Goal: Navigation & Orientation: Find specific page/section

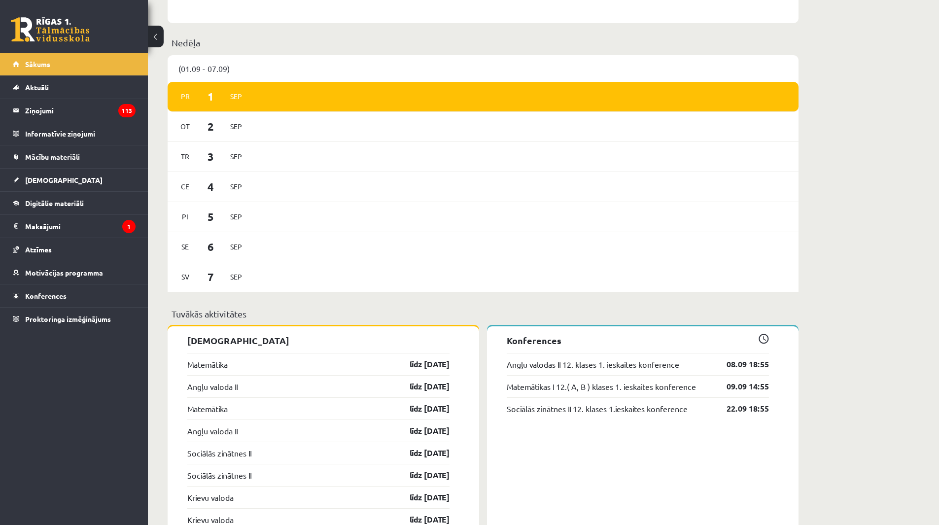
scroll to position [542, 0]
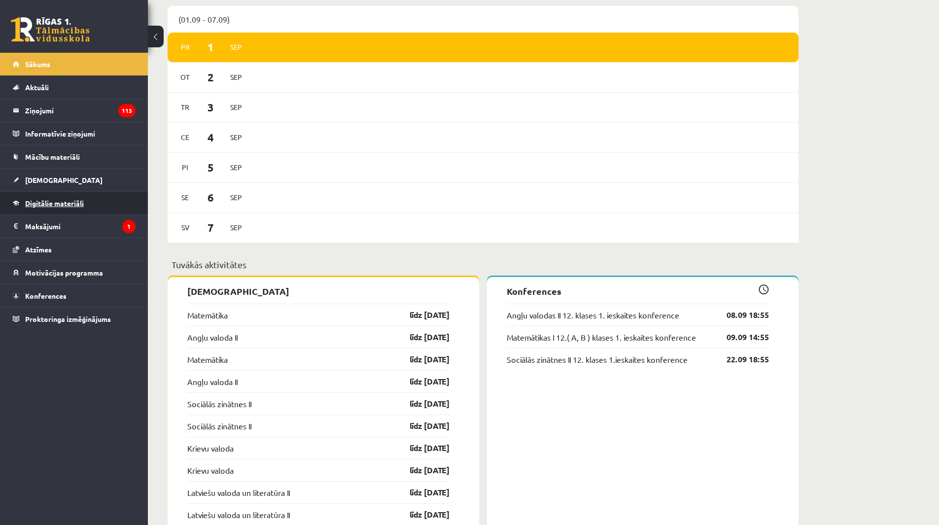
click at [61, 201] on span "Digitālie materiāli" at bounding box center [54, 203] width 59 height 9
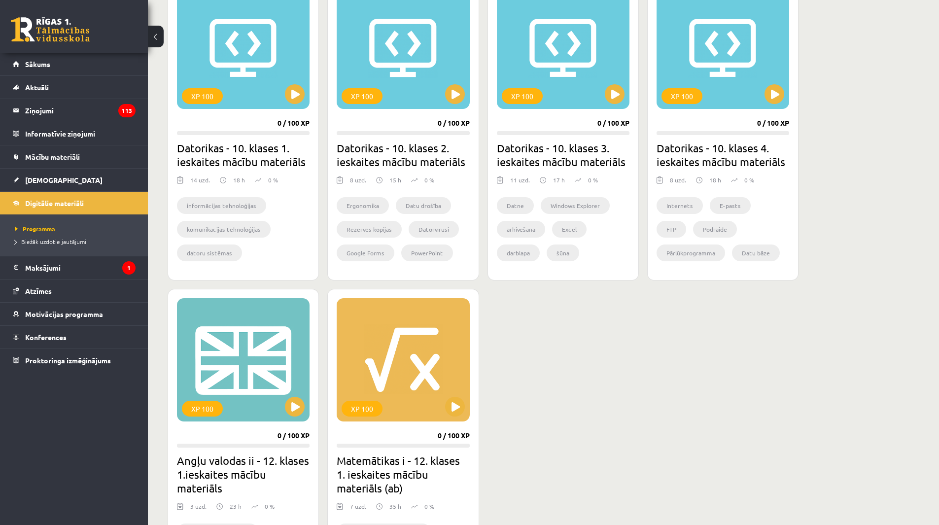
scroll to position [166, 0]
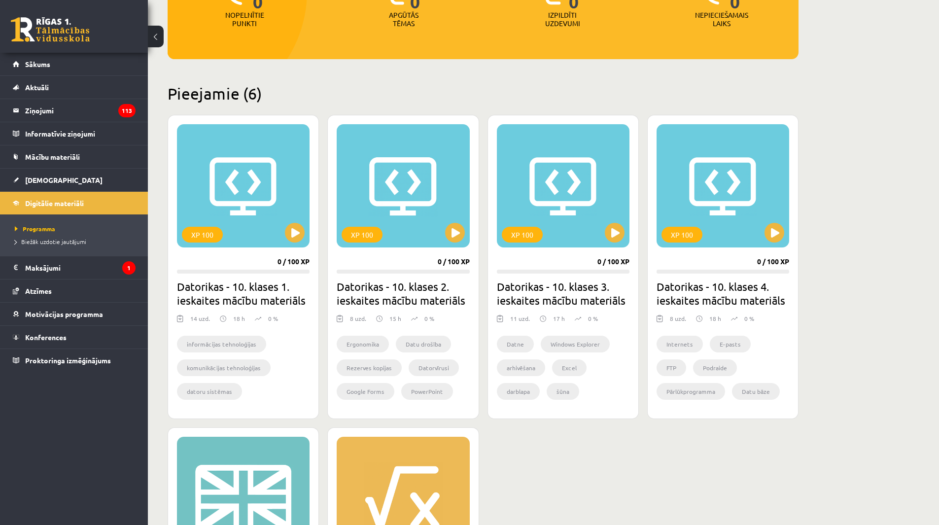
drag, startPoint x: 546, startPoint y: 299, endPoint x: 786, endPoint y: 496, distance: 311.1
click at [786, 496] on div "XP 100 0 / 100 XP Datorikas - 10. klases 1. ieskaites mācību materiāls 14 uzd. …" at bounding box center [483, 430] width 631 height 631
click at [78, 185] on link "[DEMOGRAPHIC_DATA]" at bounding box center [74, 180] width 123 height 23
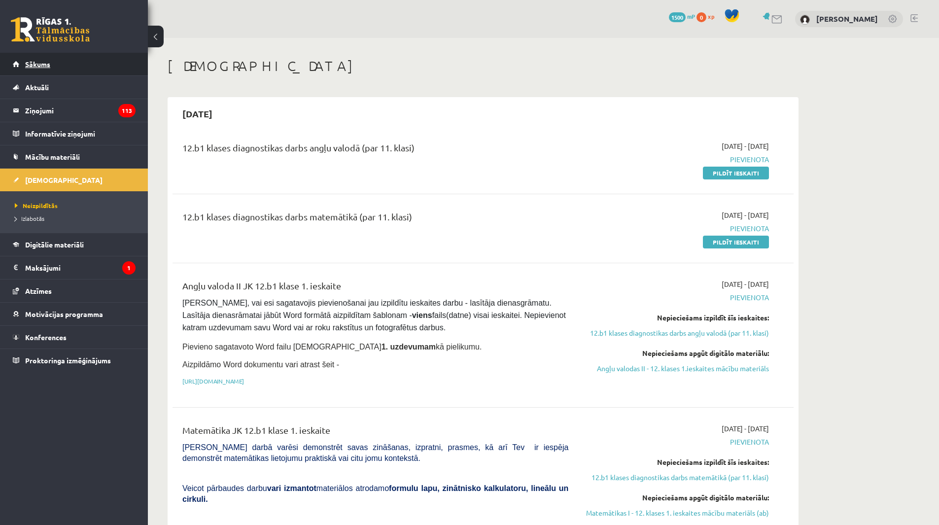
click at [45, 70] on link "Sākums" at bounding box center [74, 64] width 123 height 23
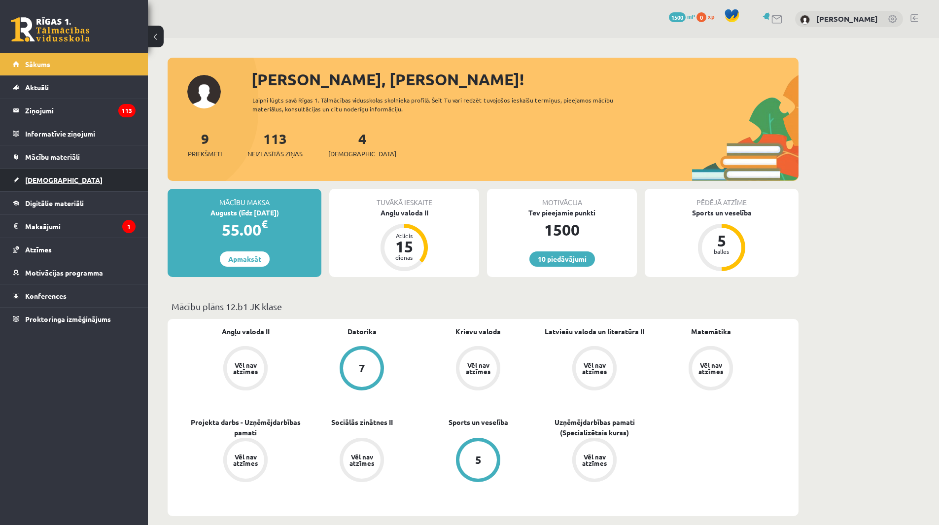
click at [78, 185] on link "[DEMOGRAPHIC_DATA]" at bounding box center [74, 180] width 123 height 23
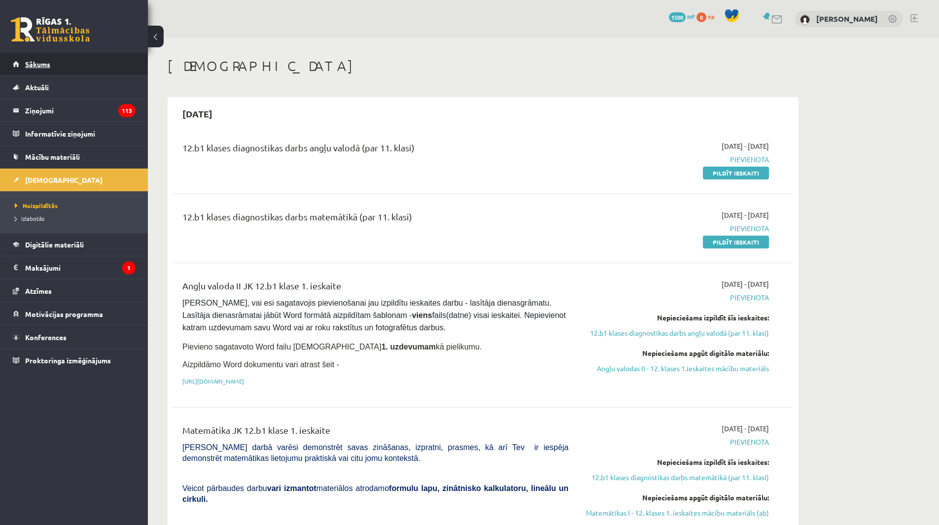
click at [52, 64] on link "Sākums" at bounding box center [74, 64] width 123 height 23
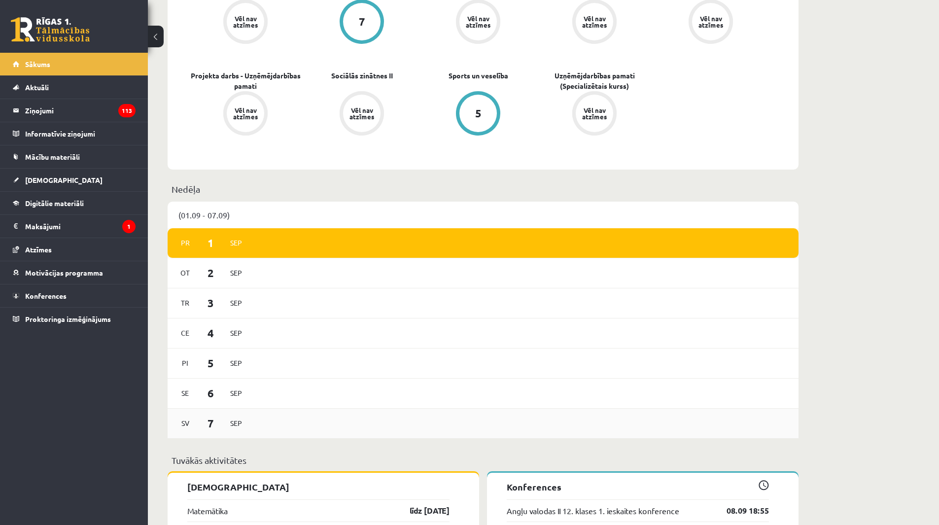
scroll to position [394, 0]
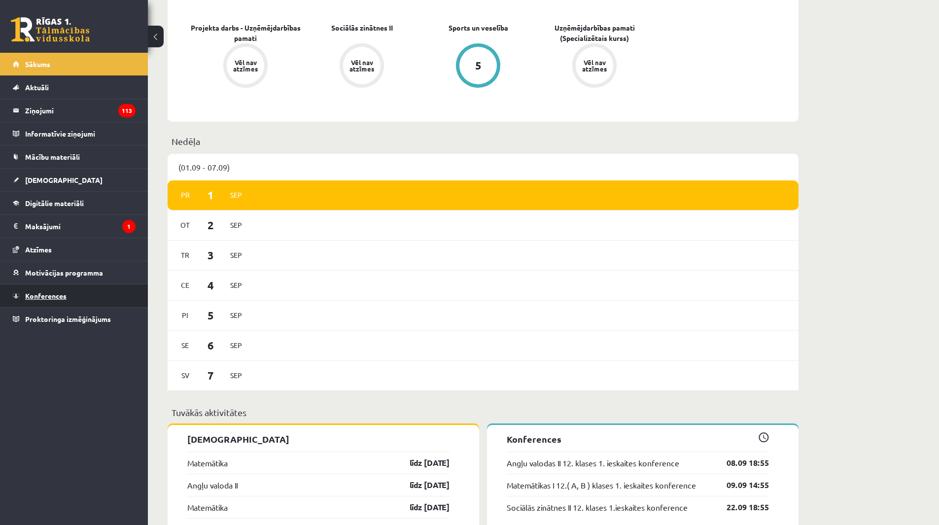
click at [71, 301] on link "Konferences" at bounding box center [74, 295] width 123 height 23
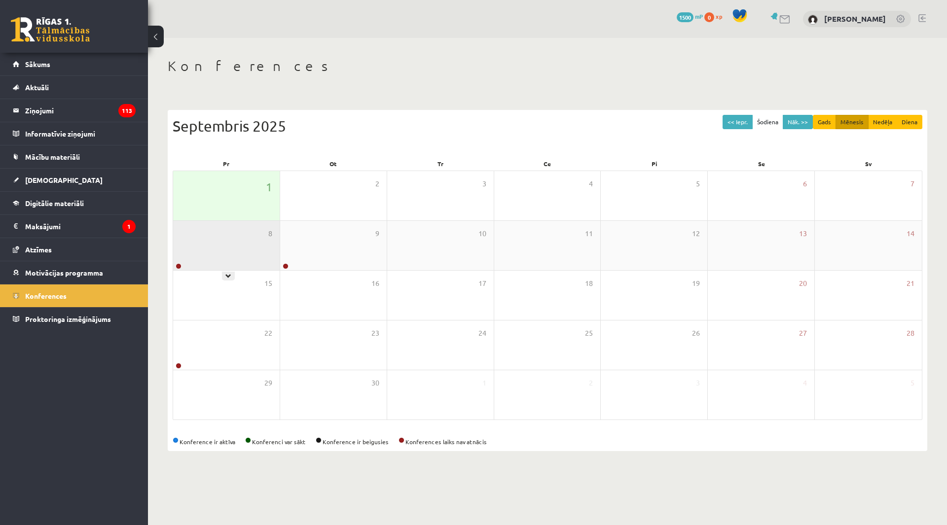
click at [237, 265] on div "8" at bounding box center [226, 245] width 106 height 49
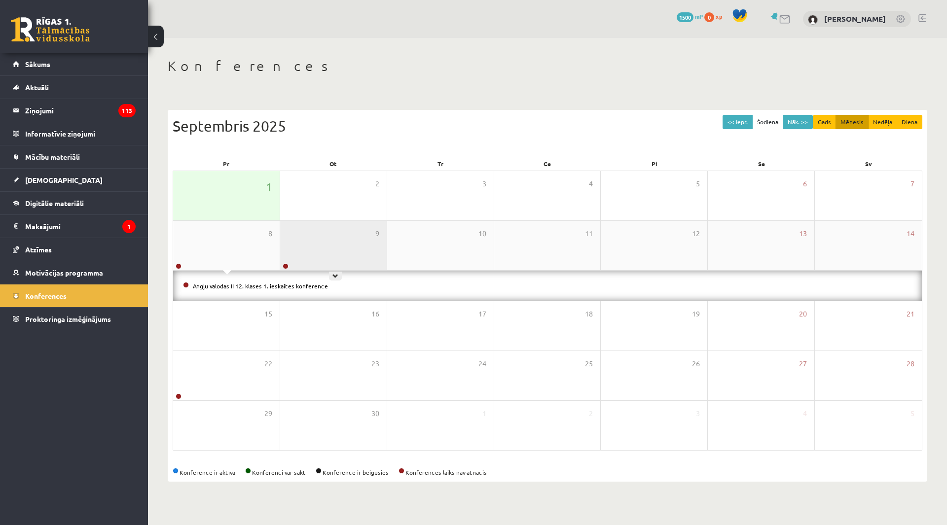
click at [342, 264] on div "9" at bounding box center [333, 245] width 106 height 49
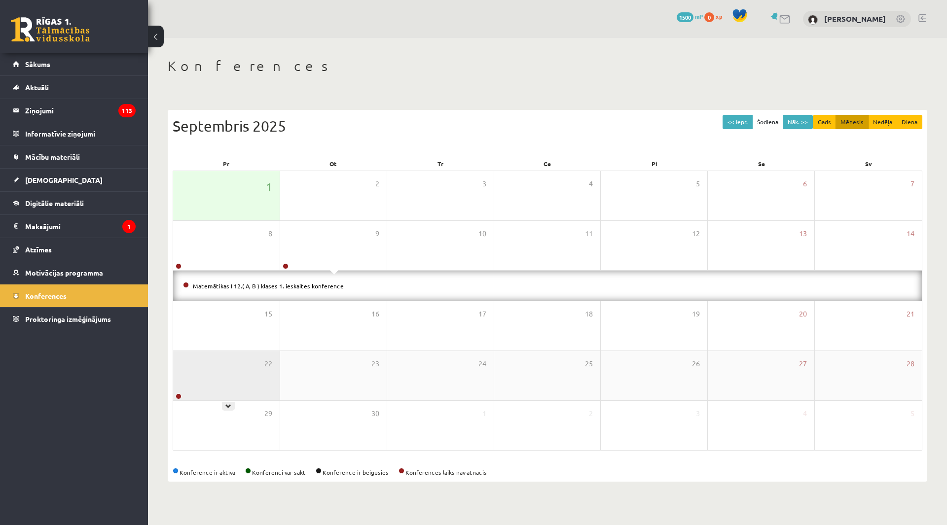
click at [245, 379] on div "22" at bounding box center [226, 375] width 106 height 49
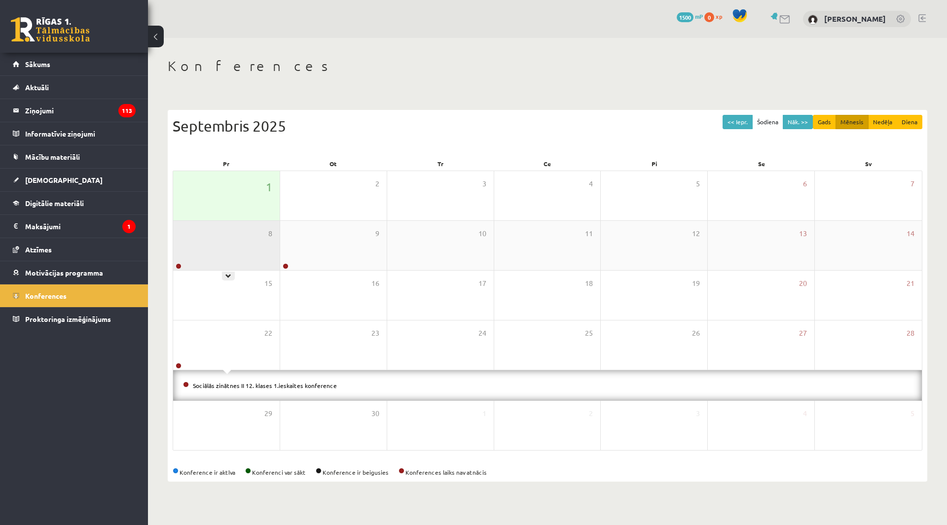
click at [229, 263] on div "8" at bounding box center [226, 245] width 106 height 49
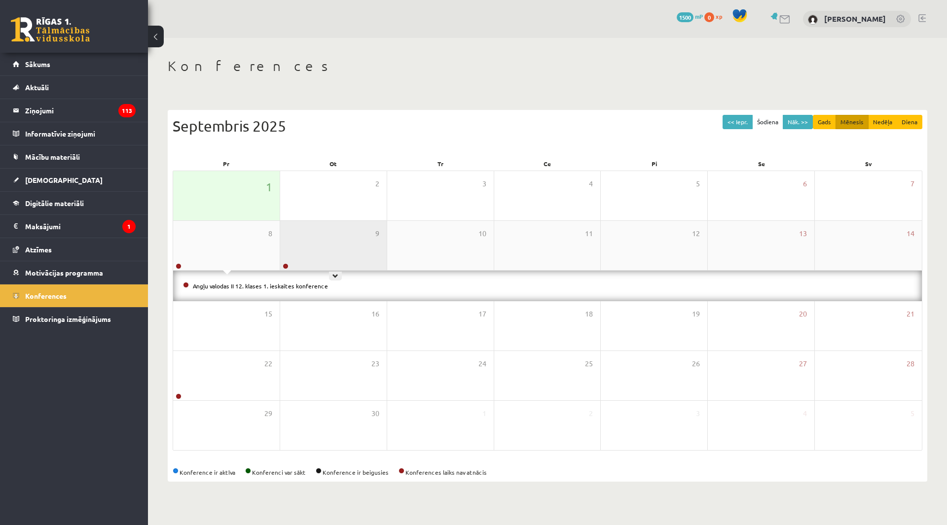
click at [298, 242] on div "9" at bounding box center [333, 245] width 106 height 49
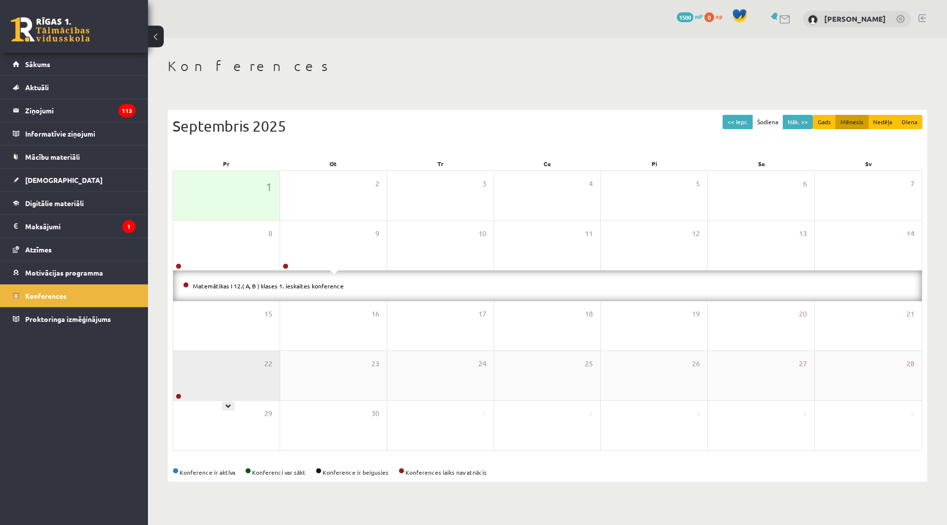
click at [232, 366] on div "22" at bounding box center [226, 375] width 106 height 49
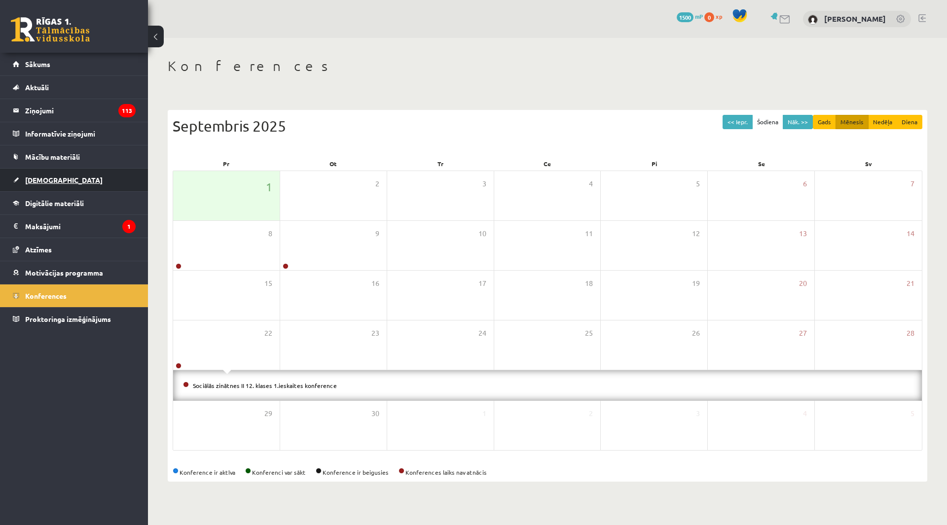
click at [68, 186] on link "[DEMOGRAPHIC_DATA]" at bounding box center [74, 180] width 123 height 23
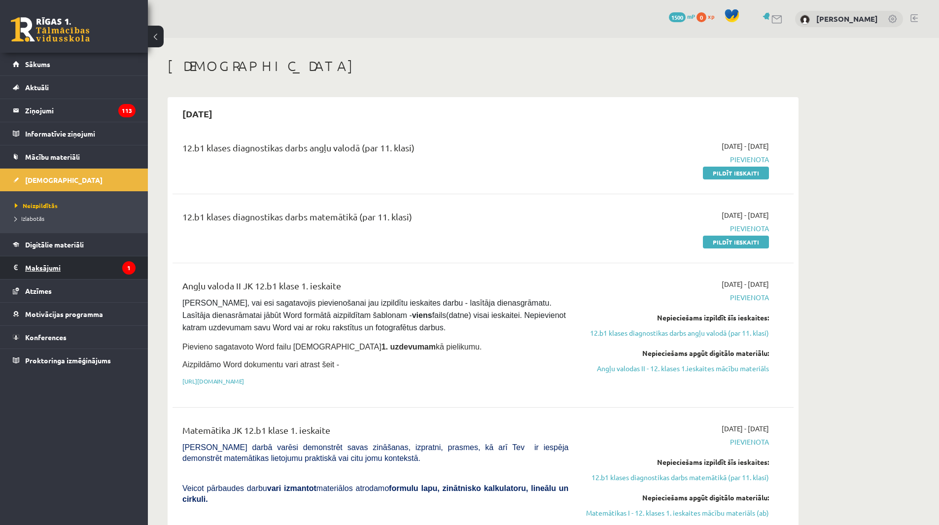
click at [74, 274] on legend "Maksājumi 1" at bounding box center [80, 267] width 110 height 23
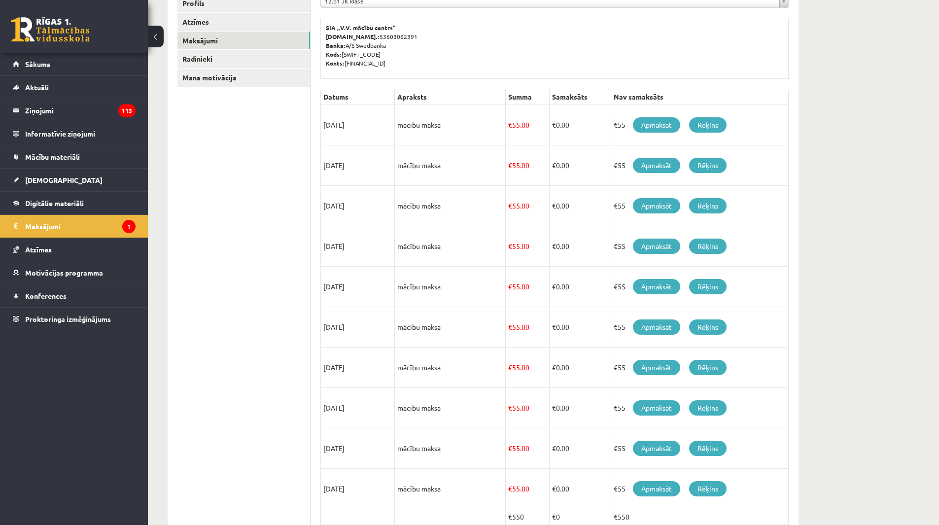
scroll to position [199, 0]
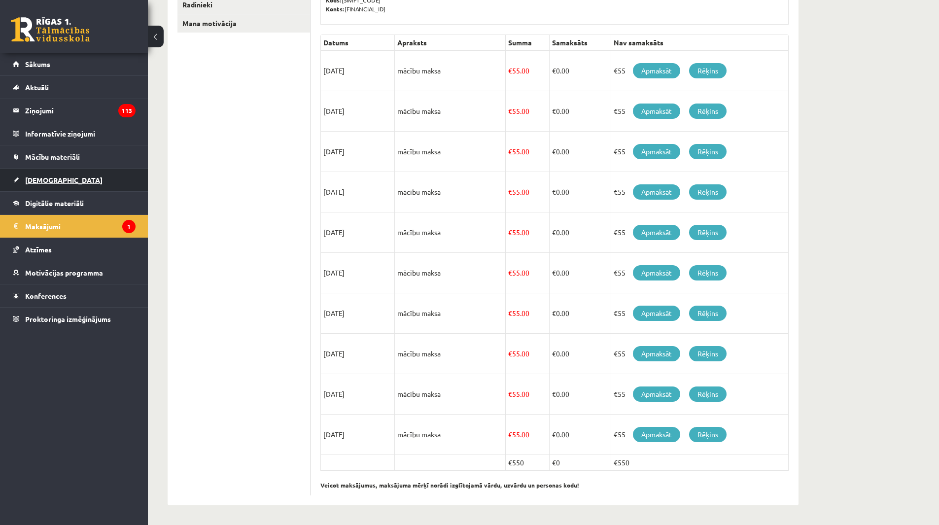
click at [111, 177] on link "[DEMOGRAPHIC_DATA]" at bounding box center [74, 180] width 123 height 23
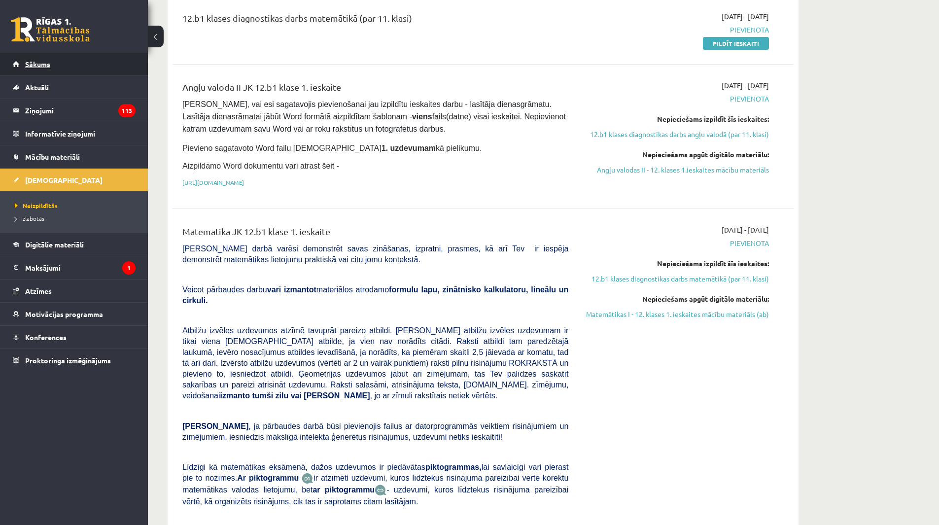
click at [44, 65] on span "Sākums" at bounding box center [37, 64] width 25 height 9
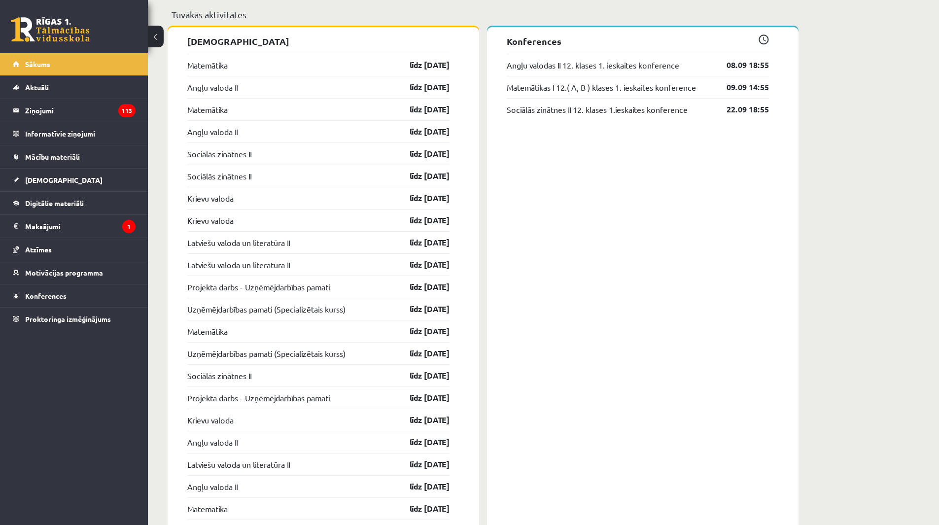
scroll to position [789, 0]
